Goal: Information Seeking & Learning: Learn about a topic

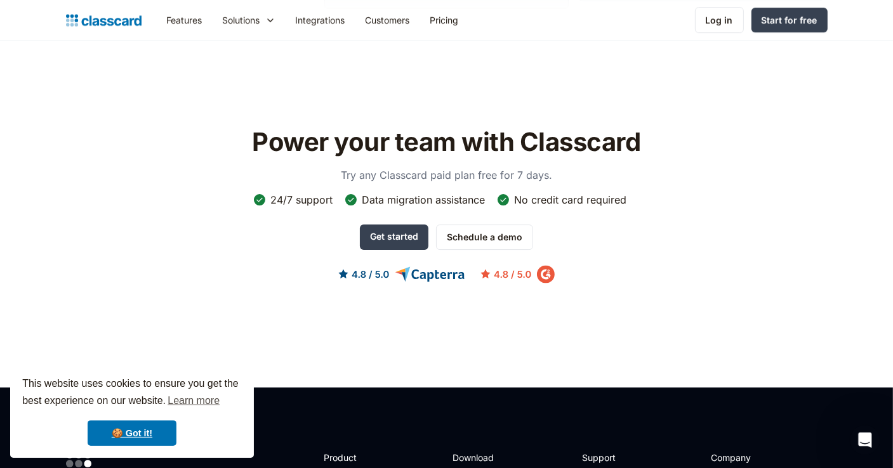
scroll to position [3837, 0]
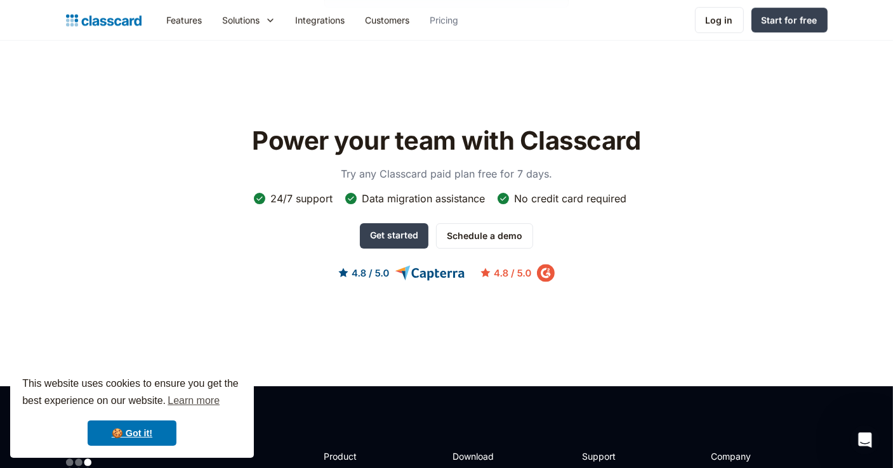
click at [449, 22] on link "Pricing" at bounding box center [444, 20] width 49 height 29
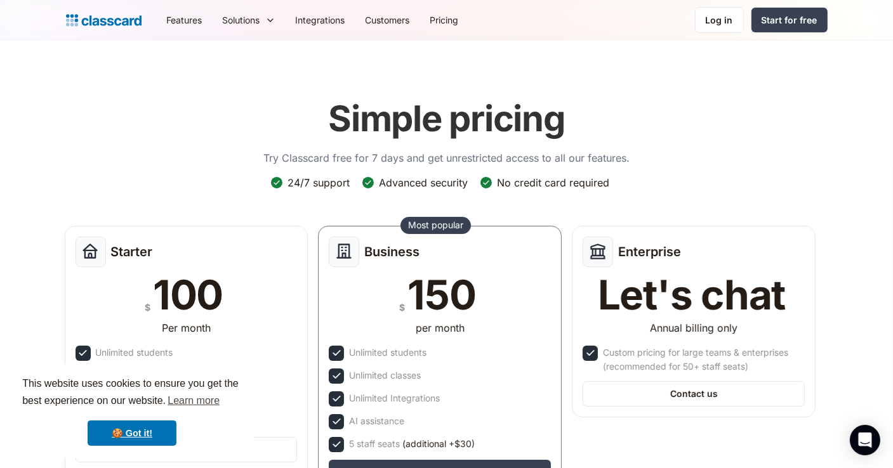
scroll to position [13, 0]
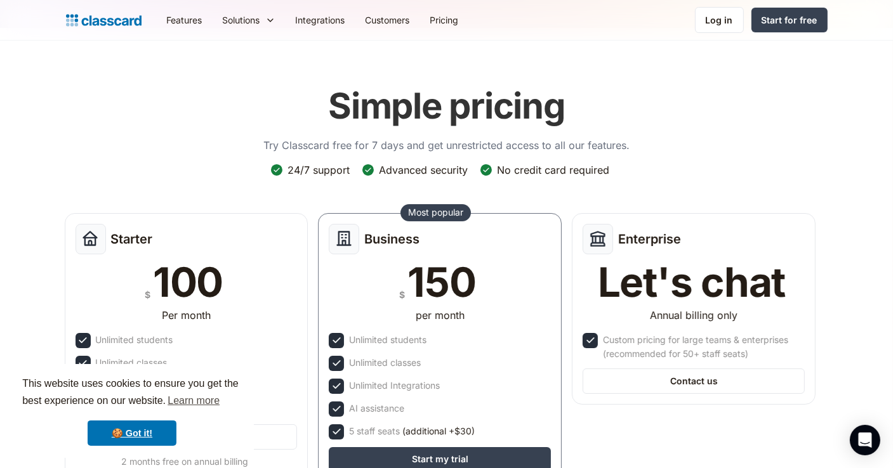
click at [451, 25] on link "Pricing" at bounding box center [444, 20] width 49 height 29
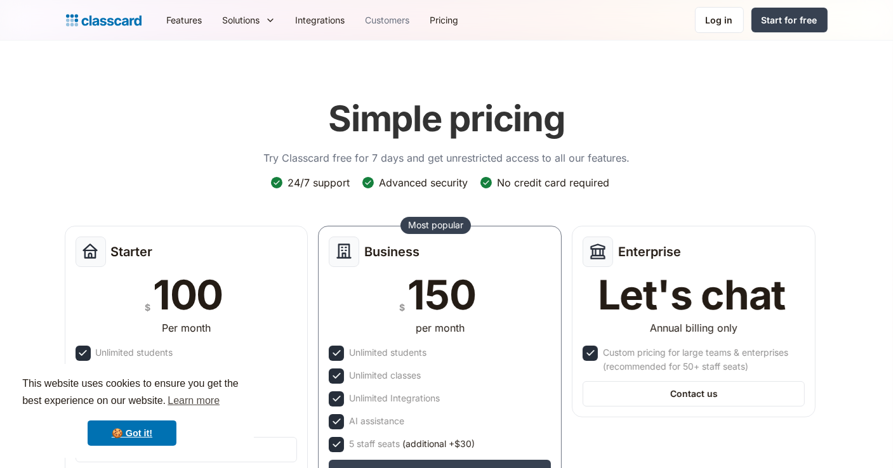
click at [382, 27] on link "Customers" at bounding box center [387, 20] width 65 height 29
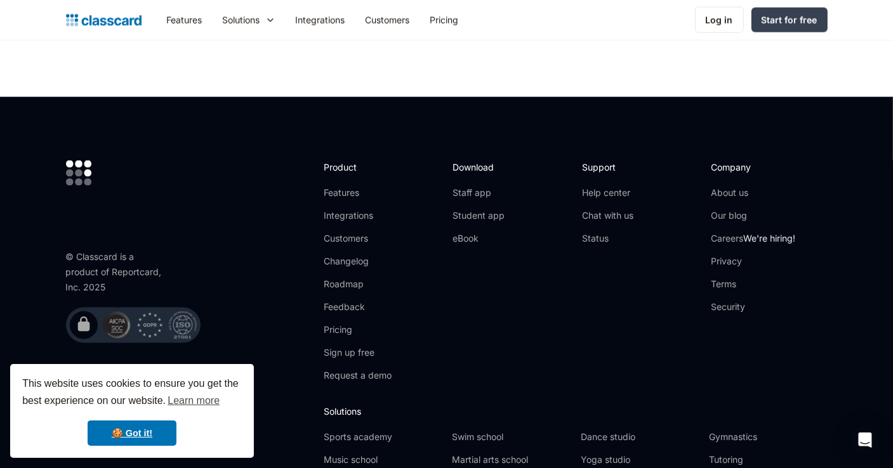
scroll to position [1622, 0]
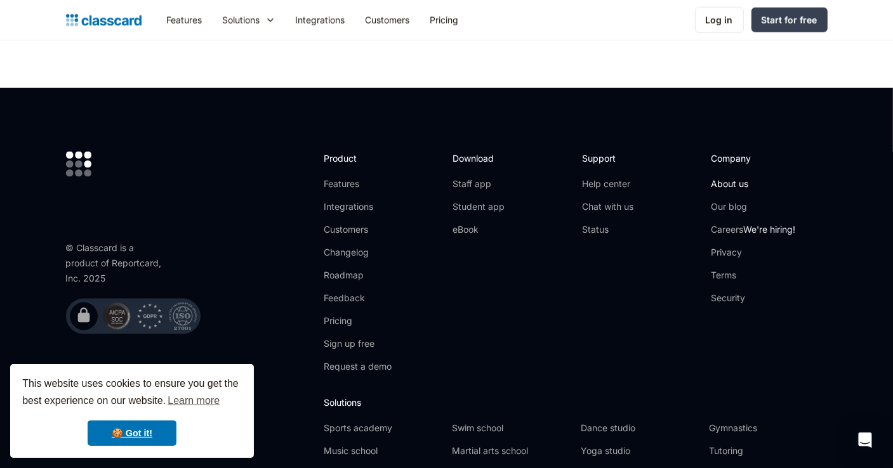
click at [726, 181] on link "About us" at bounding box center [753, 184] width 84 height 13
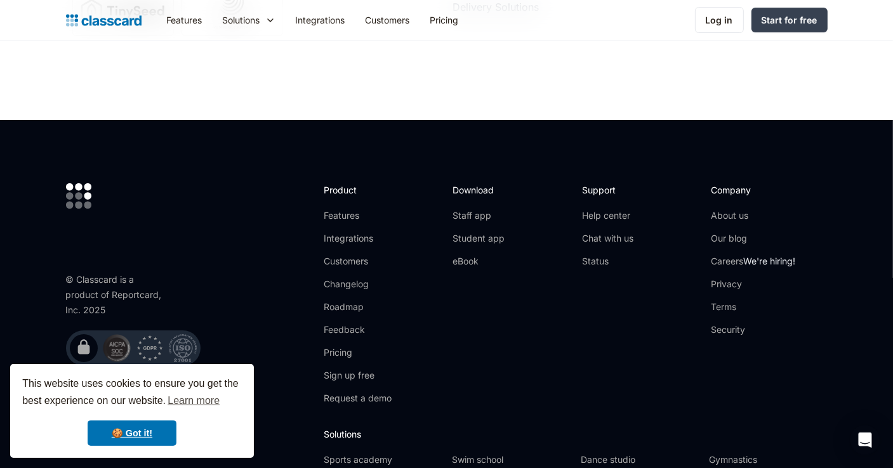
scroll to position [4397, 0]
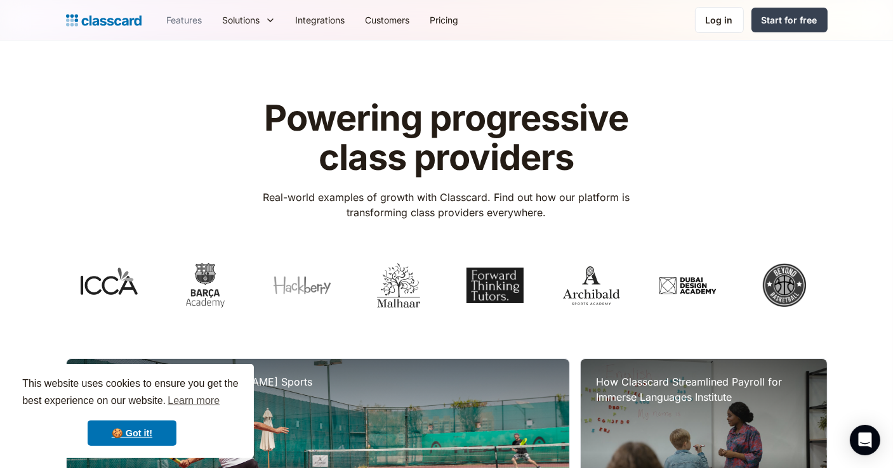
click at [195, 18] on link "Features" at bounding box center [185, 20] width 56 height 29
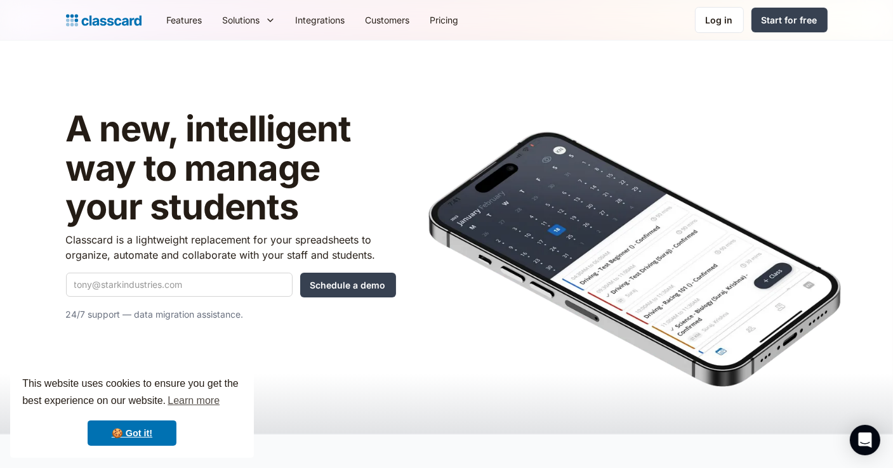
click at [184, 22] on link "Features" at bounding box center [185, 20] width 56 height 29
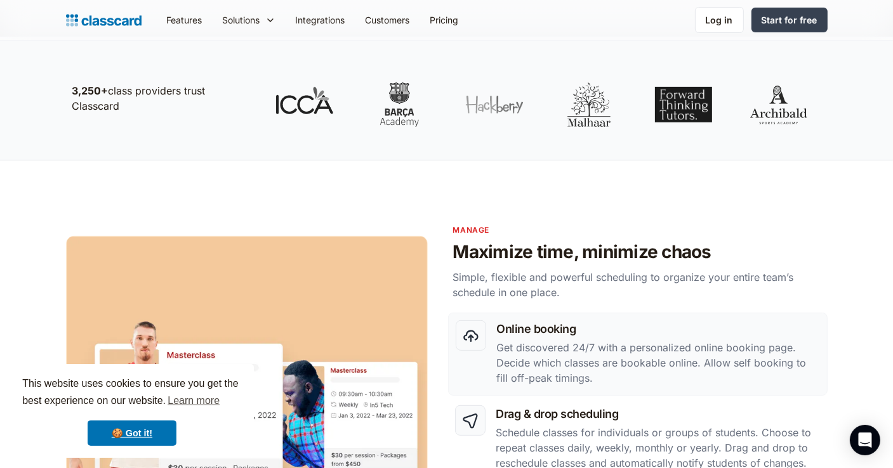
scroll to position [84, 0]
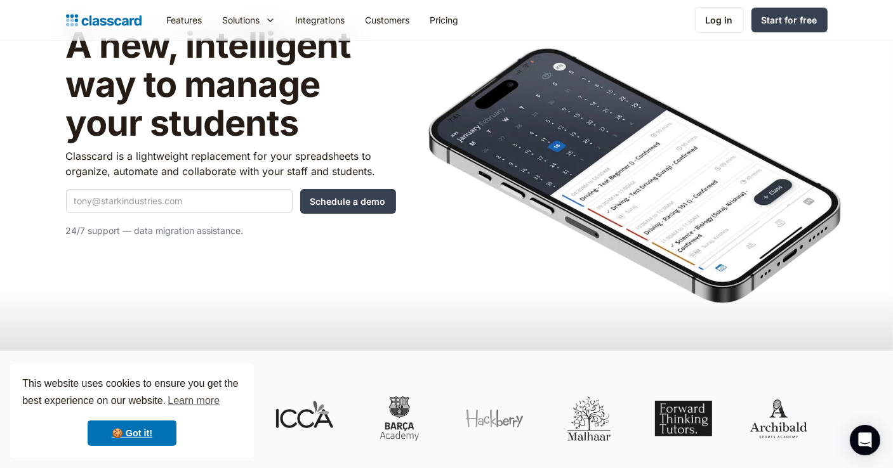
click at [184, 20] on link "Features" at bounding box center [185, 20] width 56 height 29
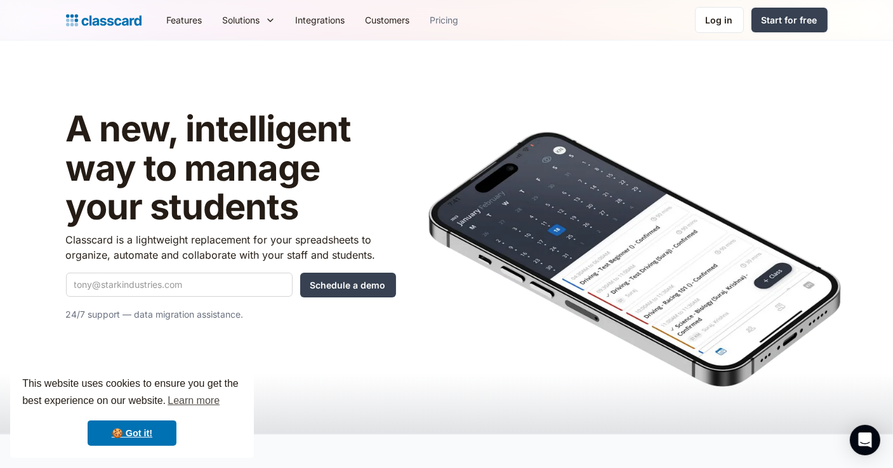
click at [441, 23] on link "Pricing" at bounding box center [444, 20] width 49 height 29
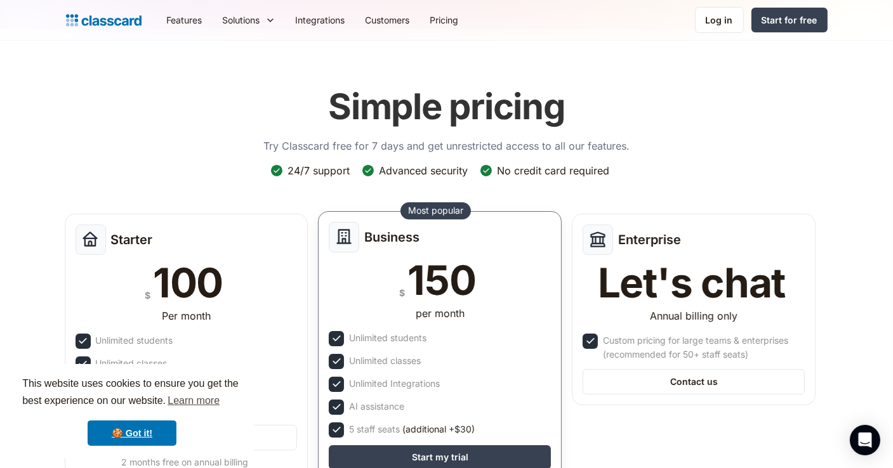
scroll to position [10, 0]
